Goal: Task Accomplishment & Management: Complete application form

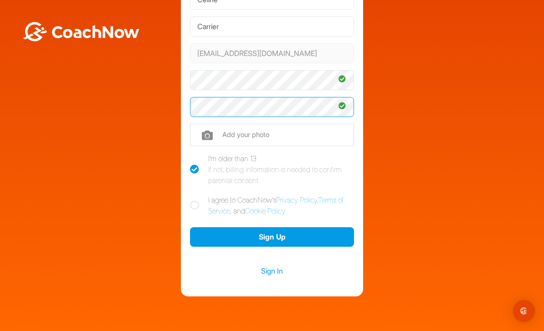
scroll to position [84, 0]
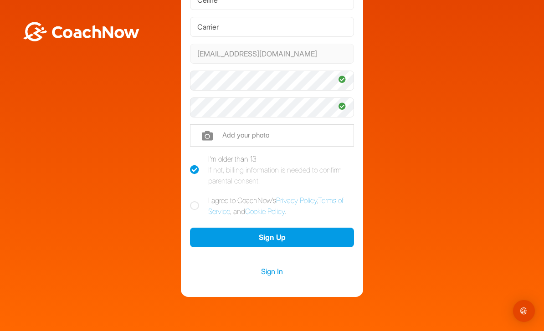
click at [192, 204] on icon at bounding box center [194, 205] width 9 height 9
click at [192, 201] on input "I agree to CoachNow's Privacy Policy , Terms of Service , and Cookie Policy ." at bounding box center [193, 198] width 6 height 6
checkbox input "true"
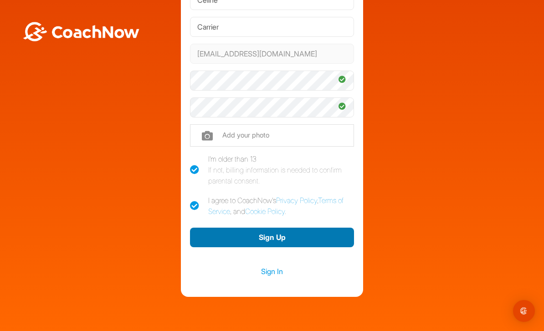
click at [281, 242] on button "Sign Up" at bounding box center [272, 238] width 164 height 20
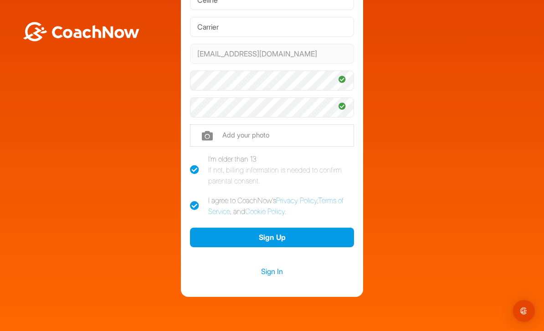
click at [347, 178] on div "If not, billing information is needed to confirm parental consent." at bounding box center [281, 175] width 146 height 22
click at [196, 159] on input "I'm older than 13 If not, billing information is needed to confirm parental con…" at bounding box center [193, 156] width 6 height 6
checkbox input "false"
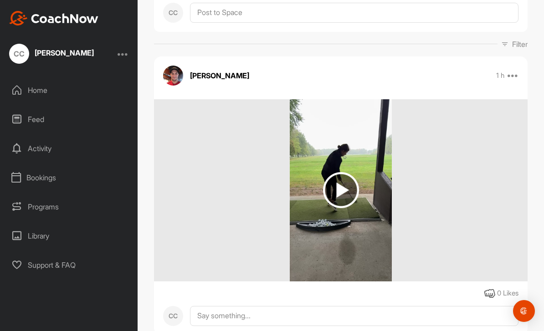
scroll to position [124, 0]
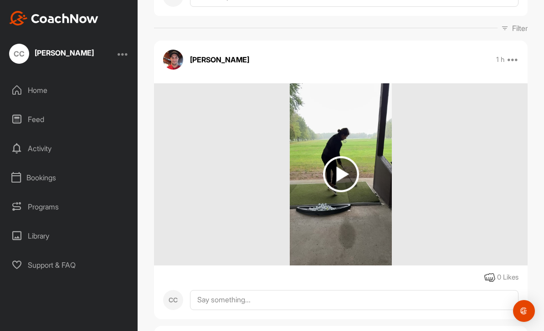
click at [356, 187] on img at bounding box center [341, 174] width 36 height 36
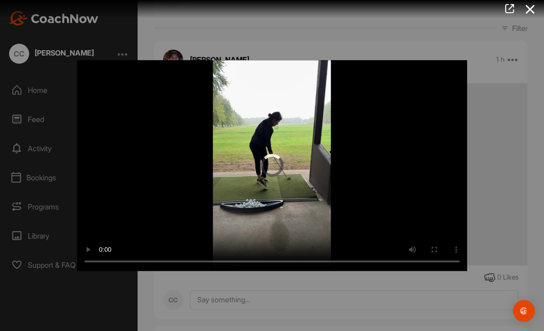
click at [274, 160] on video "Video Player" at bounding box center [272, 165] width 390 height 211
click at [255, 159] on video "Video Player" at bounding box center [272, 165] width 390 height 211
click at [262, 160] on video "Video Player" at bounding box center [272, 165] width 390 height 211
click at [271, 162] on video "Video Player" at bounding box center [272, 165] width 390 height 211
click at [253, 212] on video "Video Player" at bounding box center [272, 165] width 390 height 211
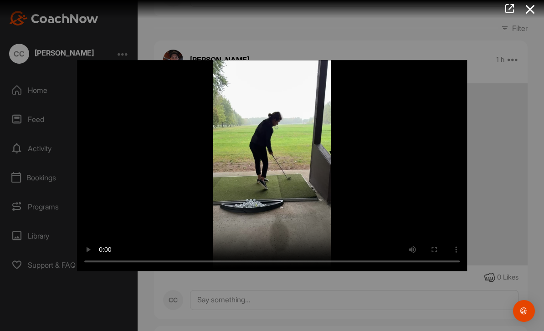
click at [271, 220] on video "Video Player" at bounding box center [272, 165] width 390 height 211
click at [266, 161] on video "Video Player" at bounding box center [272, 165] width 390 height 211
click at [277, 224] on video "Video Player" at bounding box center [272, 165] width 390 height 211
click at [536, 7] on icon at bounding box center [530, 9] width 21 height 17
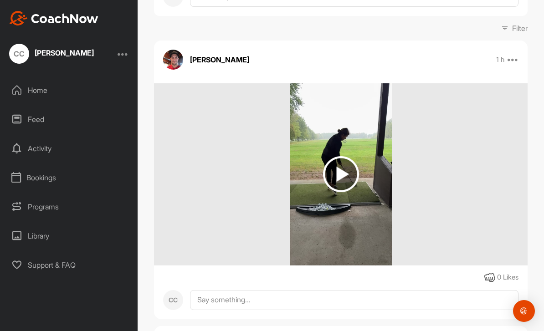
click at [343, 169] on img at bounding box center [341, 174] width 36 height 36
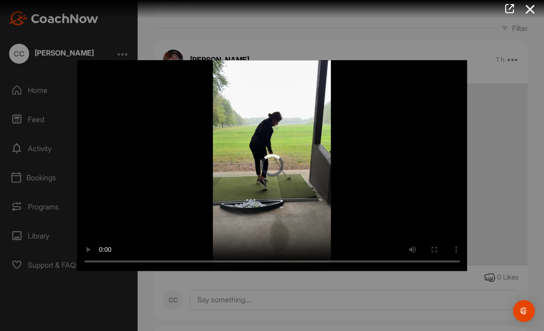
click at [269, 164] on video "Video Player" at bounding box center [272, 165] width 390 height 211
click at [278, 156] on video "Video Player" at bounding box center [272, 165] width 390 height 211
click at [274, 165] on video "Video Player" at bounding box center [272, 165] width 390 height 211
